Goal: Task Accomplishment & Management: Use online tool/utility

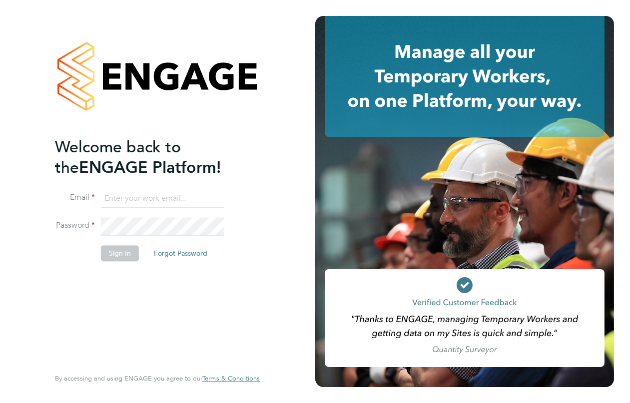
type input "sarah@velocityrecruitment.co.uk"
click at [122, 259] on button "Sign In" at bounding box center [120, 254] width 38 height 16
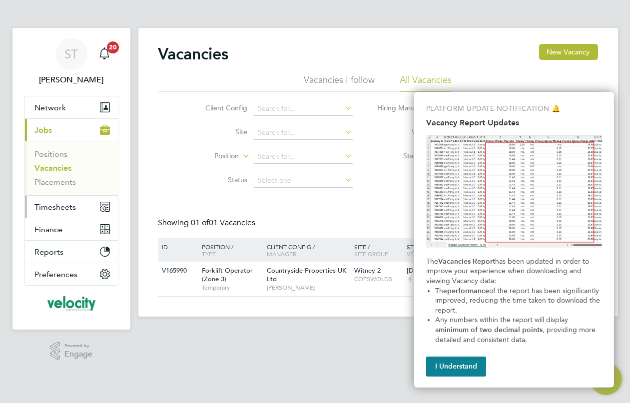
click at [63, 202] on span "Timesheets" at bounding box center [55, 206] width 41 height 9
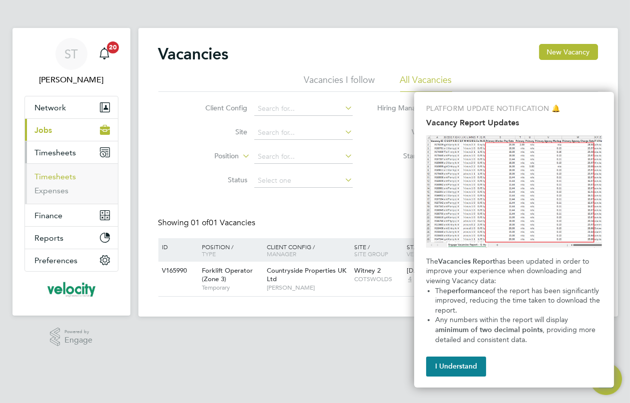
click at [66, 178] on link "Timesheets" at bounding box center [55, 176] width 41 height 9
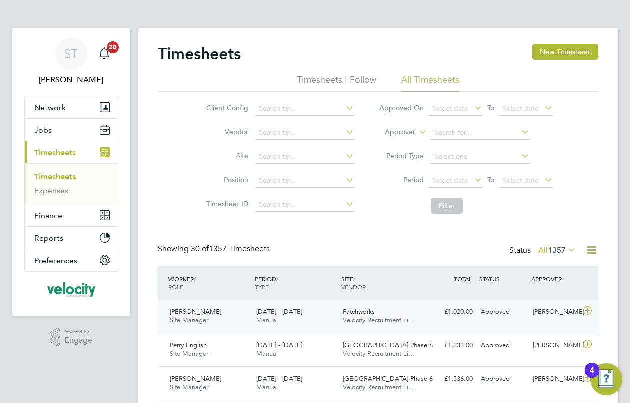
click at [307, 316] on div "[DATE] - [DATE] Manual" at bounding box center [295, 316] width 86 height 25
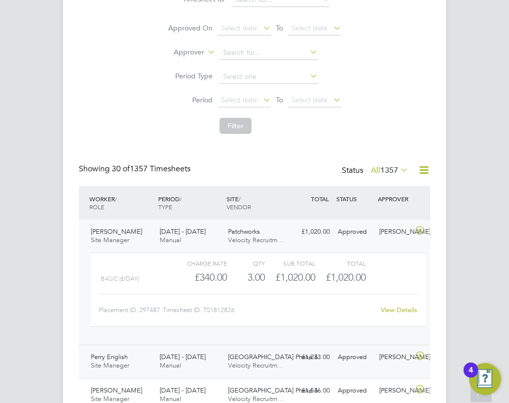
click at [123, 361] on div "[PERSON_NAME] English Site Manager [DATE] - [DATE]" at bounding box center [121, 361] width 69 height 25
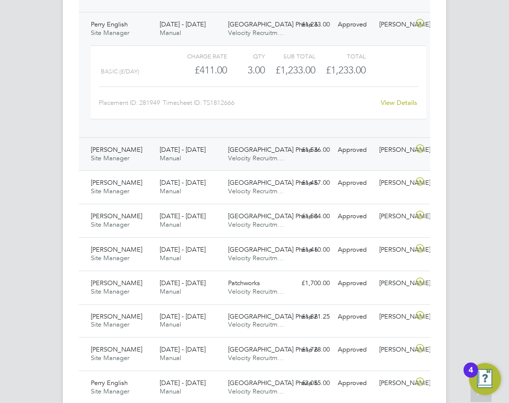
click at [126, 158] on span "Site Manager" at bounding box center [110, 158] width 38 height 8
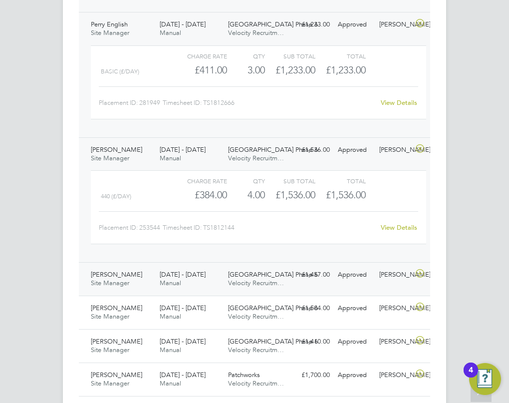
click at [102, 272] on span "[PERSON_NAME]" at bounding box center [116, 274] width 51 height 8
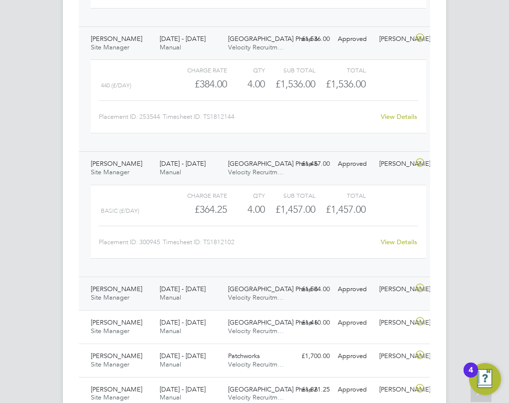
click at [135, 289] on span "[PERSON_NAME]" at bounding box center [116, 289] width 51 height 8
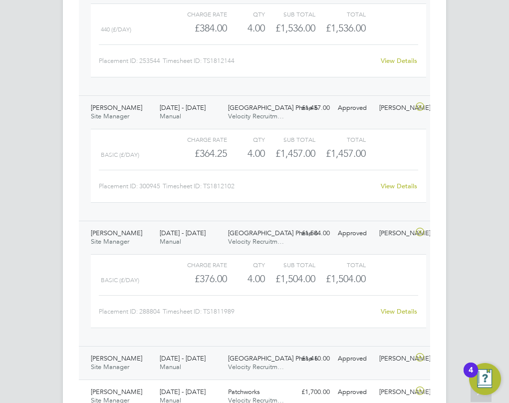
click at [150, 355] on div "[PERSON_NAME] Site Manager [DATE] - [DATE]" at bounding box center [121, 363] width 69 height 25
